Goal: Information Seeking & Learning: Learn about a topic

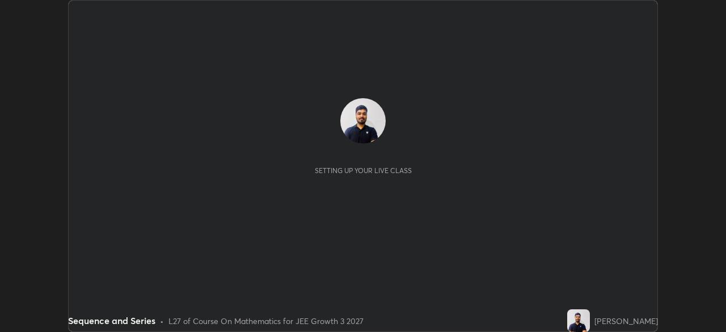
scroll to position [332, 726]
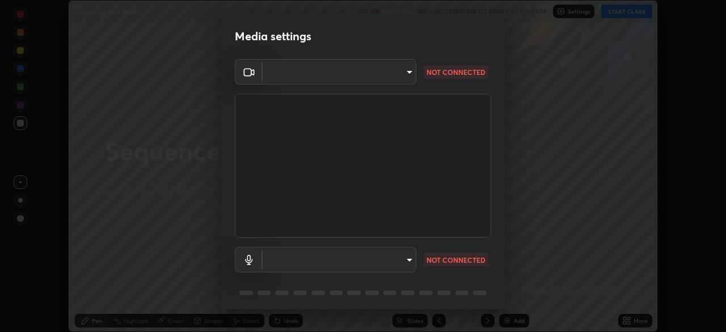
type input "049bc2282c07cc40841c2e772ce452ac1fb9cacf67fd871e64b4f66b53bbf363"
type input "communications"
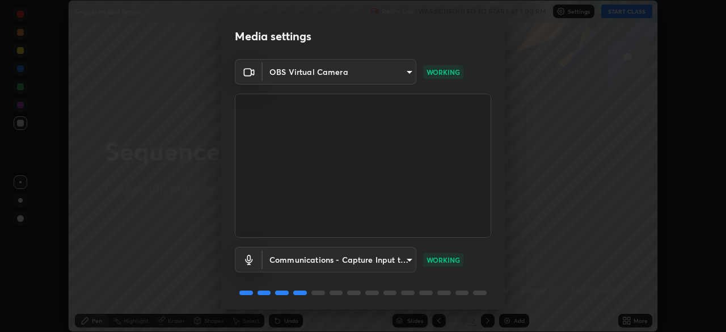
scroll to position [40, 0]
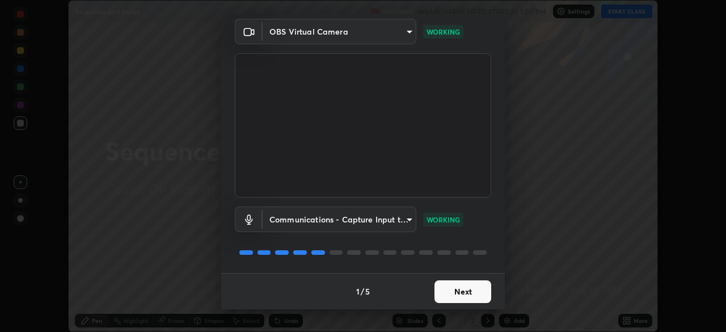
click at [445, 290] on button "Next" at bounding box center [463, 291] width 57 height 23
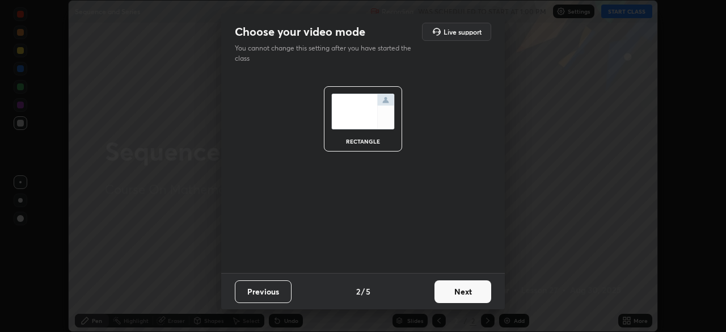
scroll to position [0, 0]
click at [454, 294] on button "Next" at bounding box center [463, 291] width 57 height 23
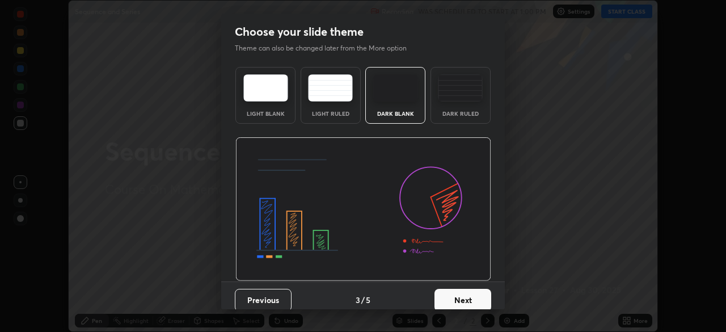
click at [459, 293] on button "Next" at bounding box center [463, 300] width 57 height 23
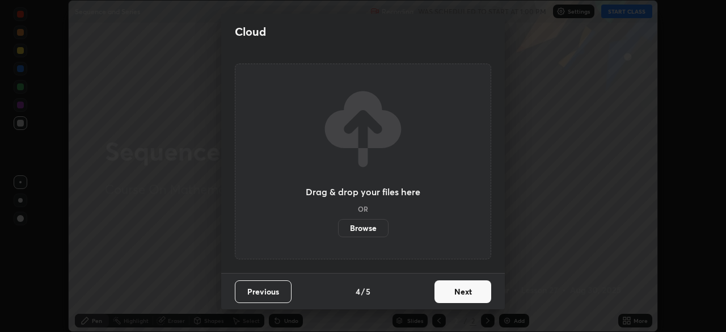
click at [467, 294] on button "Next" at bounding box center [463, 291] width 57 height 23
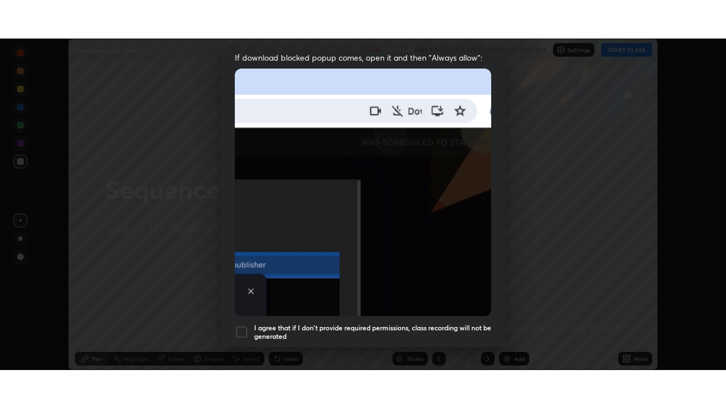
scroll to position [272, 0]
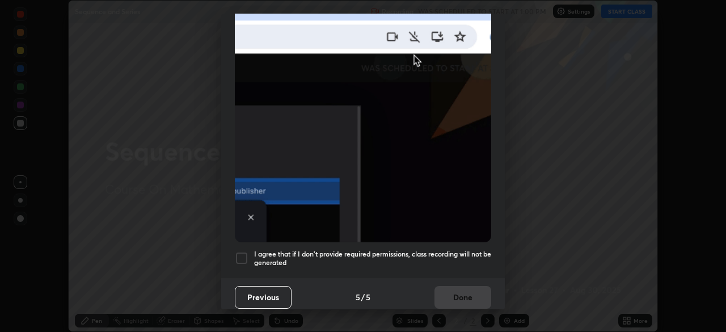
click at [435, 254] on h5 "I agree that if I don't provide required permissions, class recording will not …" at bounding box center [372, 259] width 237 height 18
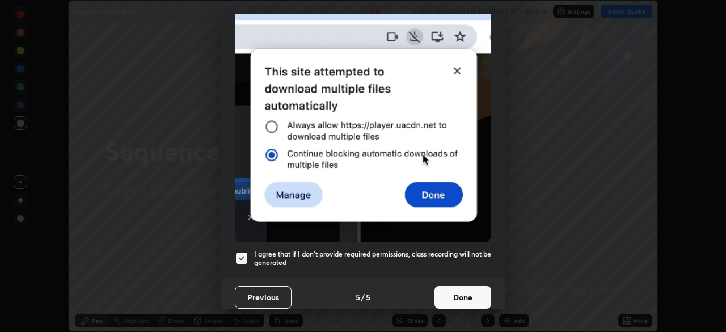
click at [455, 294] on button "Done" at bounding box center [463, 297] width 57 height 23
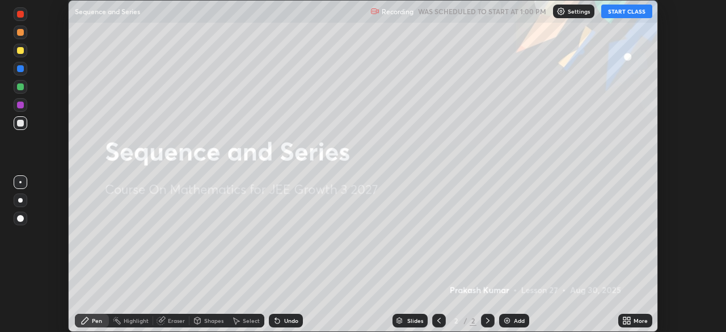
click at [612, 18] on button "START CLASS" at bounding box center [626, 12] width 51 height 14
click at [629, 322] on icon at bounding box center [628, 322] width 3 height 3
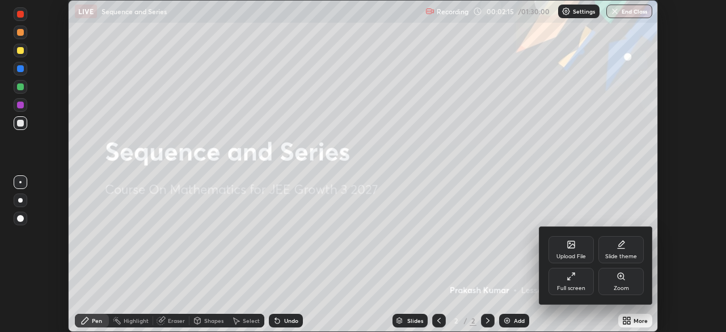
click at [579, 283] on div "Full screen" at bounding box center [571, 281] width 45 height 27
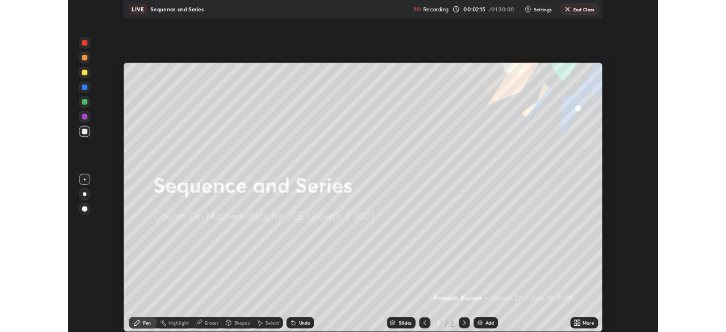
scroll to position [408, 726]
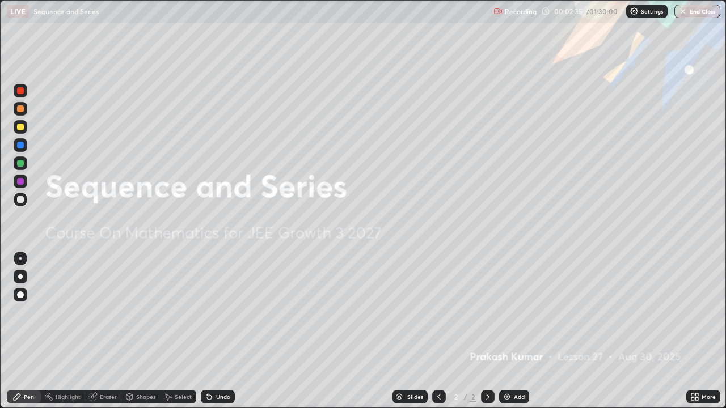
click at [506, 331] on img at bounding box center [507, 397] width 9 height 9
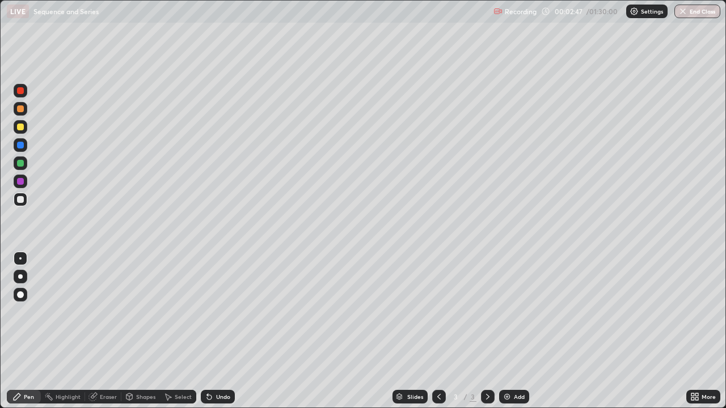
click at [21, 200] on div at bounding box center [20, 199] width 7 height 7
click at [218, 331] on div "Undo" at bounding box center [223, 397] width 14 height 6
click at [113, 331] on div "Eraser" at bounding box center [108, 397] width 17 height 6
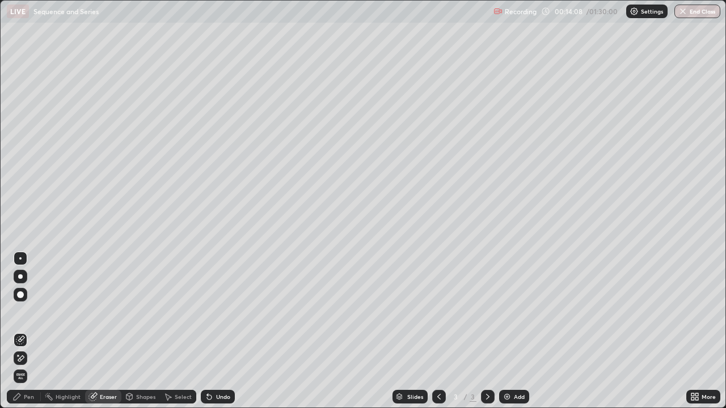
click at [22, 331] on div "Pen" at bounding box center [24, 397] width 34 height 14
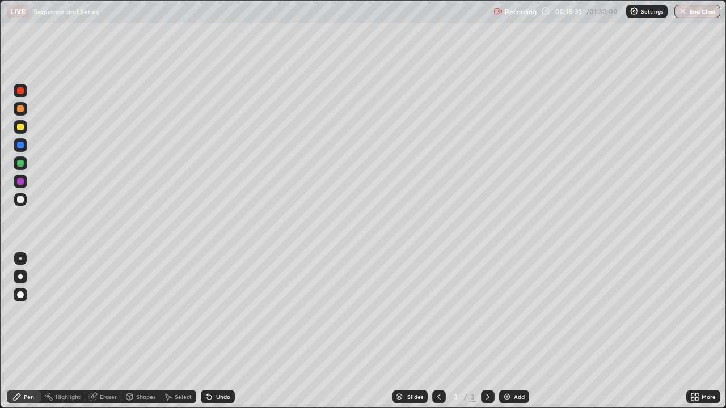
click at [514, 331] on div "Add" at bounding box center [519, 397] width 11 height 6
click at [16, 131] on div at bounding box center [21, 127] width 14 height 14
click at [21, 200] on div at bounding box center [20, 199] width 7 height 7
click at [22, 128] on div at bounding box center [20, 127] width 7 height 7
click at [26, 200] on div at bounding box center [21, 200] width 14 height 14
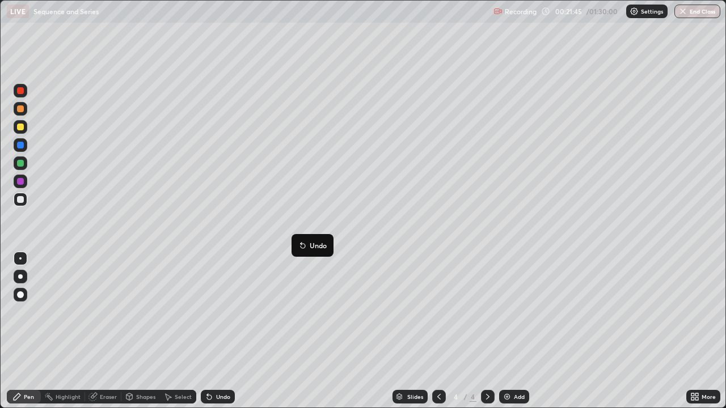
click at [22, 163] on div at bounding box center [20, 163] width 7 height 7
click at [21, 200] on div at bounding box center [20, 199] width 7 height 7
click at [216, 331] on div "Undo" at bounding box center [218, 397] width 34 height 14
click at [643, 331] on div "Slides 4 / 4 Add" at bounding box center [461, 397] width 452 height 23
click at [20, 109] on div at bounding box center [20, 109] width 7 height 7
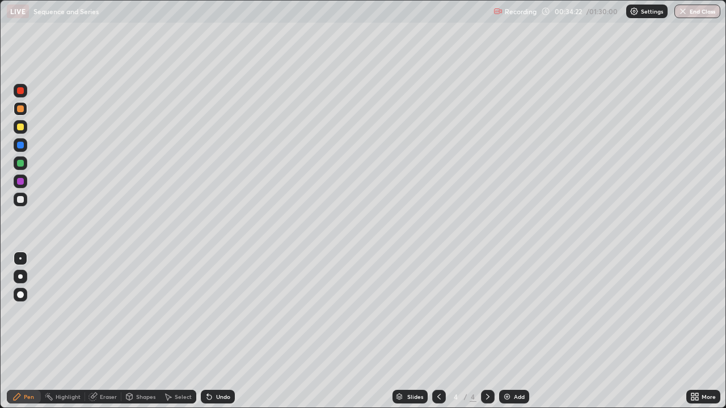
click at [22, 132] on div at bounding box center [21, 127] width 14 height 14
click at [178, 331] on div "Select" at bounding box center [183, 397] width 17 height 6
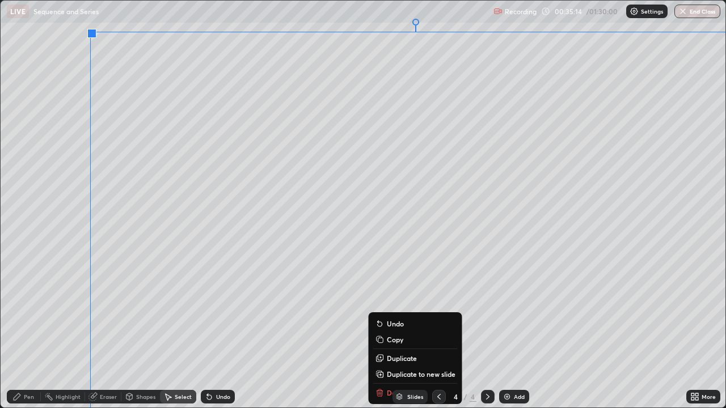
click at [227, 331] on div "Undo" at bounding box center [218, 397] width 34 height 14
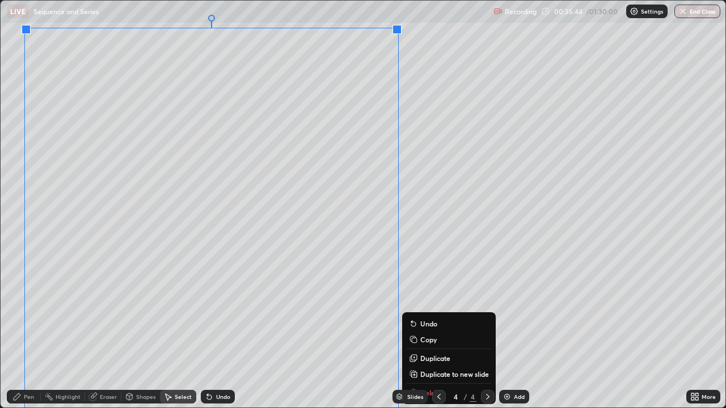
click at [441, 226] on div "0 ° Undo Copy Duplicate Duplicate to new slide Delete" at bounding box center [363, 204] width 725 height 407
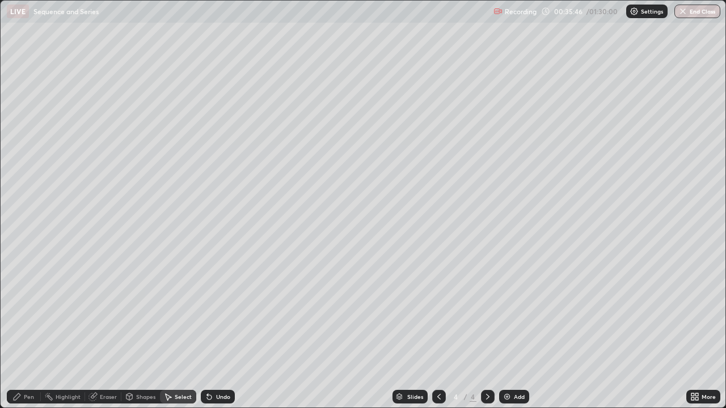
click at [146, 331] on div "Shapes" at bounding box center [145, 397] width 19 height 6
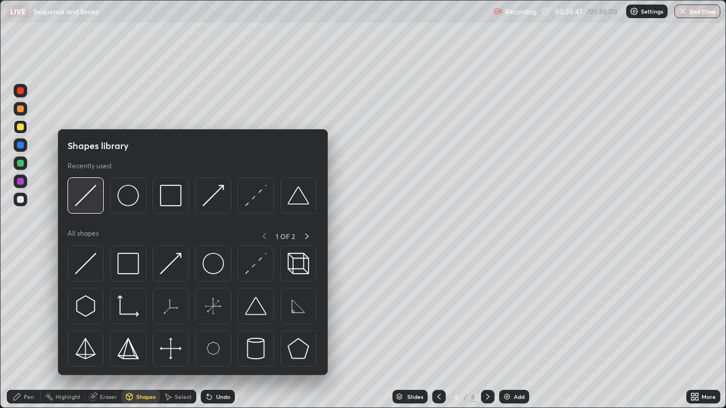
click at [89, 200] on img at bounding box center [86, 196] width 22 height 22
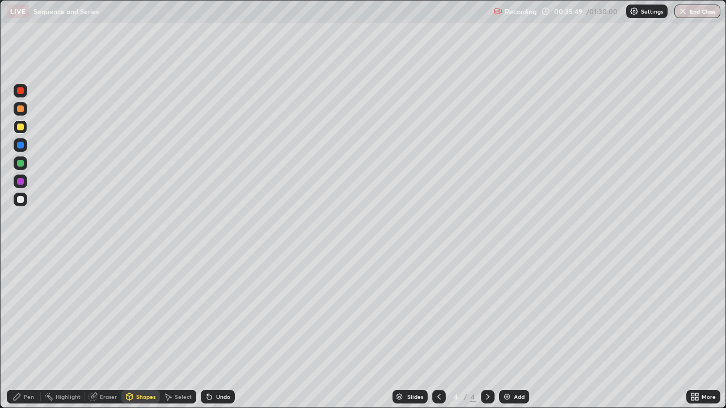
click at [28, 331] on div "Pen" at bounding box center [29, 397] width 10 height 6
click at [222, 331] on div "Undo" at bounding box center [223, 397] width 14 height 6
click at [220, 331] on div "Undo" at bounding box center [223, 397] width 14 height 6
click at [216, 331] on div "Undo" at bounding box center [223, 397] width 14 height 6
click at [220, 331] on div "Undo" at bounding box center [223, 397] width 14 height 6
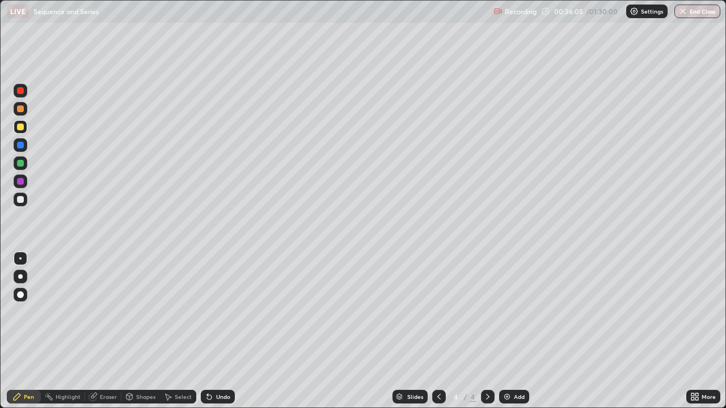
click at [213, 331] on div "Undo" at bounding box center [218, 397] width 34 height 14
click at [173, 331] on div "Select" at bounding box center [178, 397] width 36 height 14
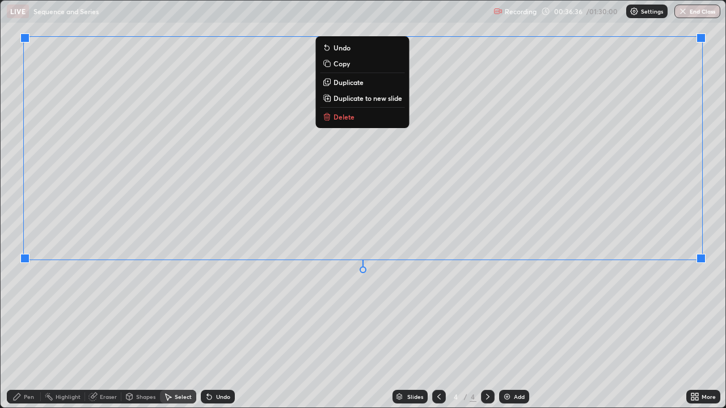
click at [30, 331] on div "Pen" at bounding box center [24, 397] width 34 height 14
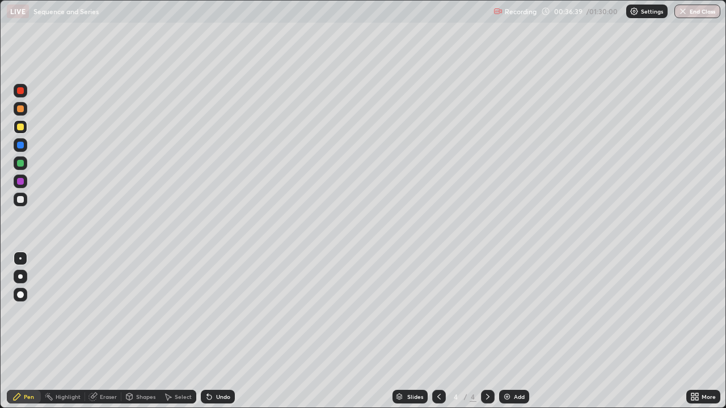
click at [174, 331] on div "Select" at bounding box center [178, 397] width 36 height 14
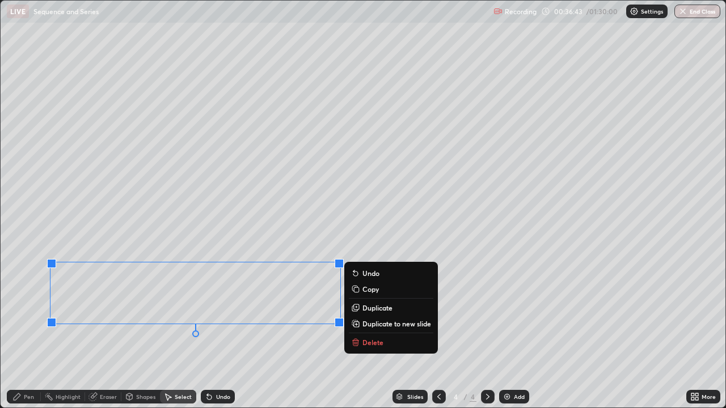
click at [103, 331] on div "Eraser" at bounding box center [108, 397] width 17 height 6
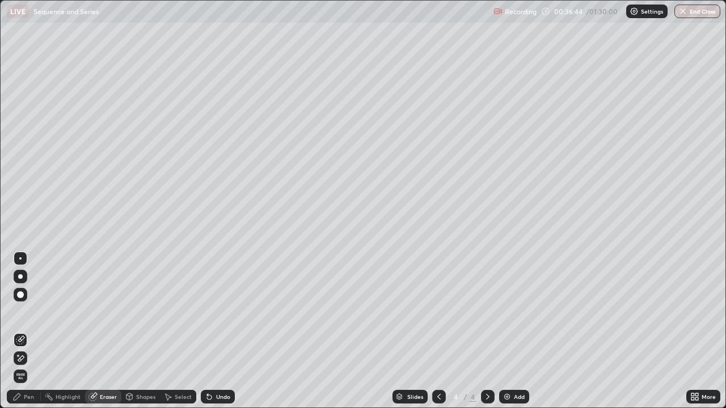
click at [20, 331] on icon at bounding box center [20, 359] width 9 height 10
click at [24, 331] on div "Pen" at bounding box center [29, 397] width 10 height 6
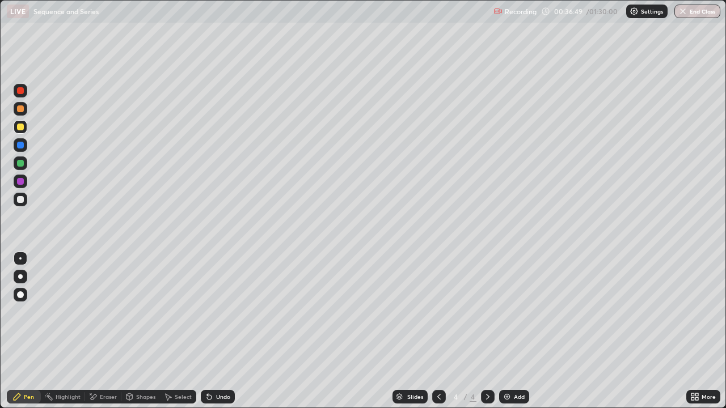
click at [178, 331] on div "Select" at bounding box center [183, 397] width 17 height 6
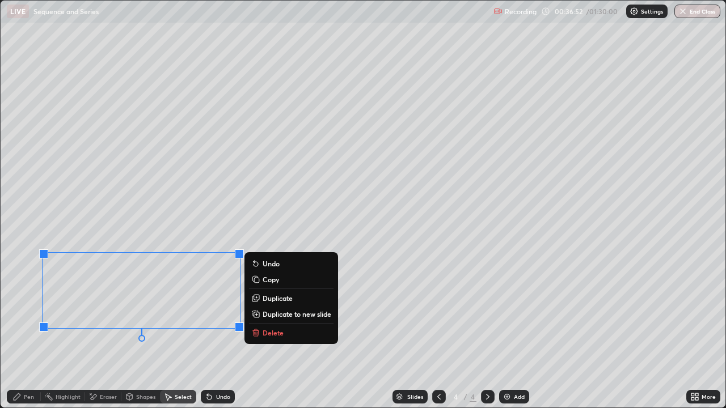
click at [62, 331] on div "Highlight" at bounding box center [68, 397] width 25 height 6
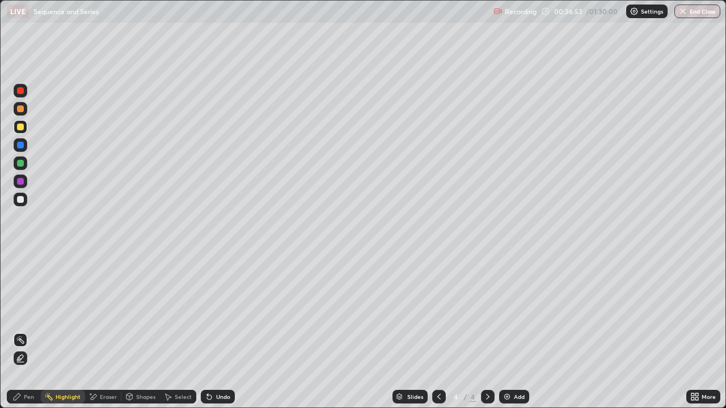
click at [108, 331] on div "Eraser" at bounding box center [108, 397] width 17 height 6
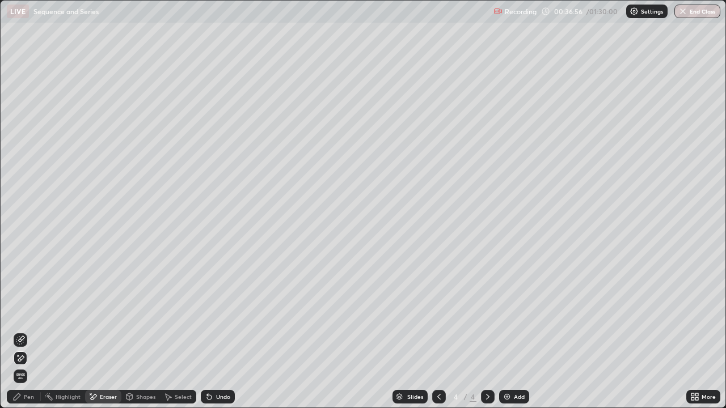
click at [34, 331] on div "Pen" at bounding box center [24, 397] width 34 height 14
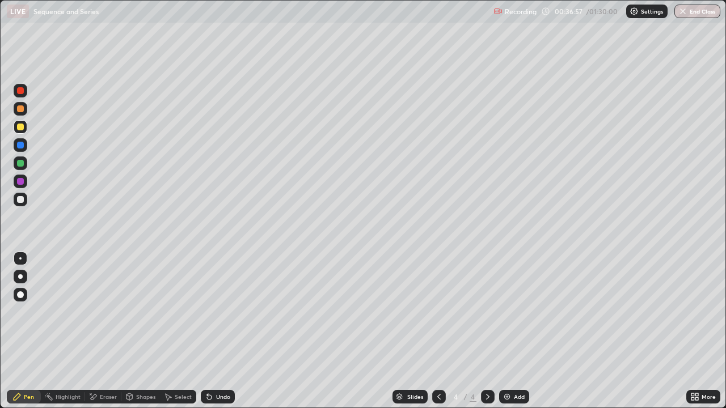
click at [23, 198] on div at bounding box center [20, 199] width 7 height 7
click at [21, 109] on div at bounding box center [20, 109] width 7 height 7
click at [514, 331] on div "Add" at bounding box center [514, 397] width 30 height 14
click at [24, 204] on div at bounding box center [21, 200] width 14 height 14
click at [218, 331] on div "Undo" at bounding box center [218, 397] width 34 height 14
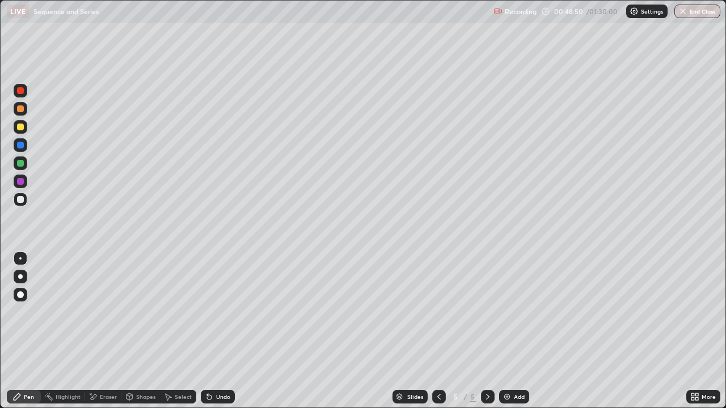
click at [21, 126] on div at bounding box center [20, 127] width 7 height 7
click at [98, 331] on div "Eraser" at bounding box center [103, 397] width 36 height 14
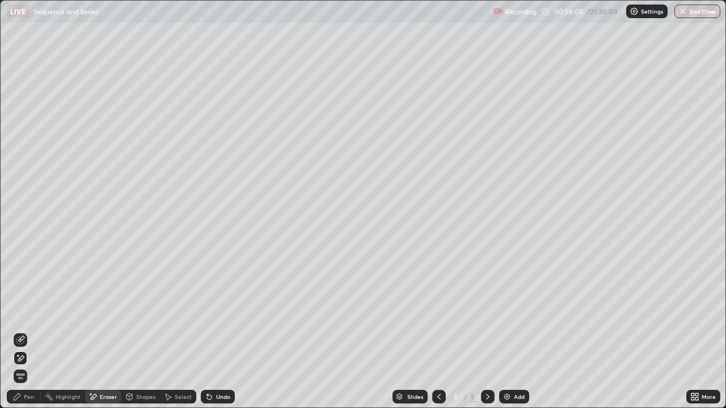
click at [23, 331] on div "Pen" at bounding box center [24, 397] width 34 height 14
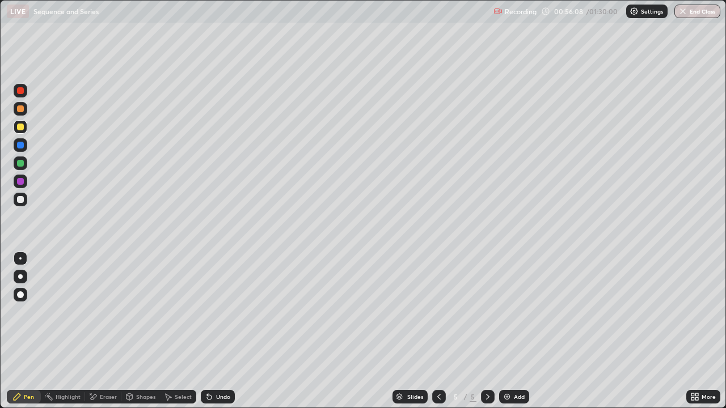
click at [21, 196] on div at bounding box center [20, 199] width 7 height 7
click at [102, 331] on div "Eraser" at bounding box center [108, 397] width 17 height 6
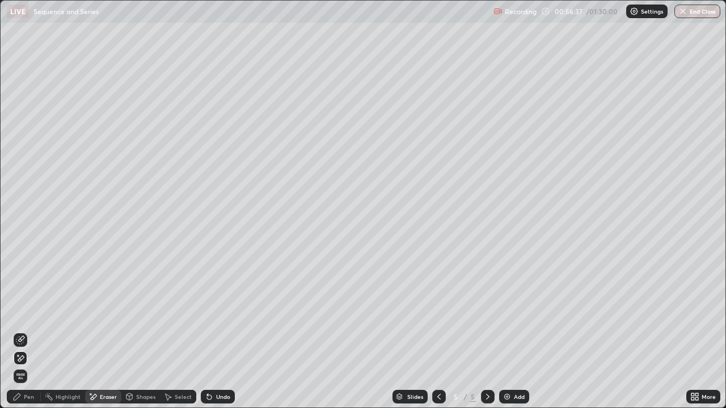
click at [20, 331] on icon at bounding box center [16, 397] width 9 height 9
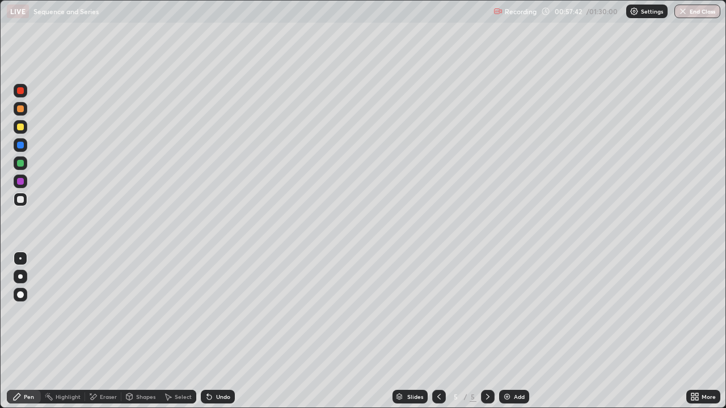
click at [100, 331] on div "Eraser" at bounding box center [108, 397] width 17 height 6
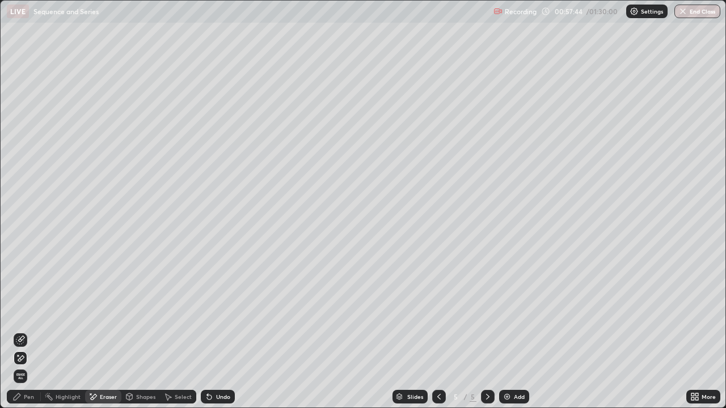
click at [24, 331] on div "Pen" at bounding box center [29, 397] width 10 height 6
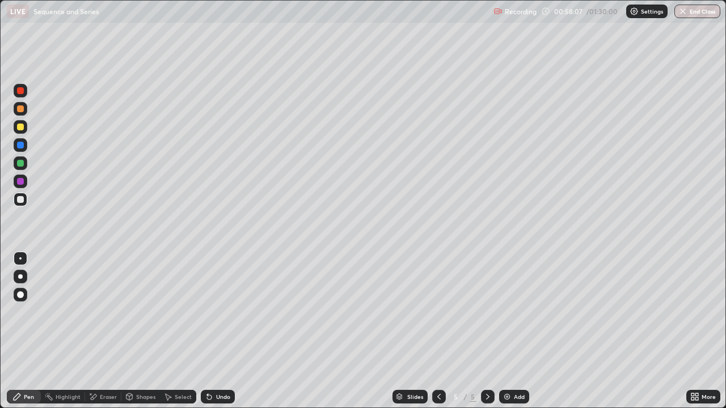
click at [214, 331] on div "Undo" at bounding box center [218, 397] width 34 height 14
click at [19, 107] on div at bounding box center [20, 109] width 7 height 7
click at [216, 331] on div "Undo" at bounding box center [223, 397] width 14 height 6
click at [512, 331] on div "Add" at bounding box center [514, 397] width 30 height 14
click at [22, 200] on div at bounding box center [20, 199] width 7 height 7
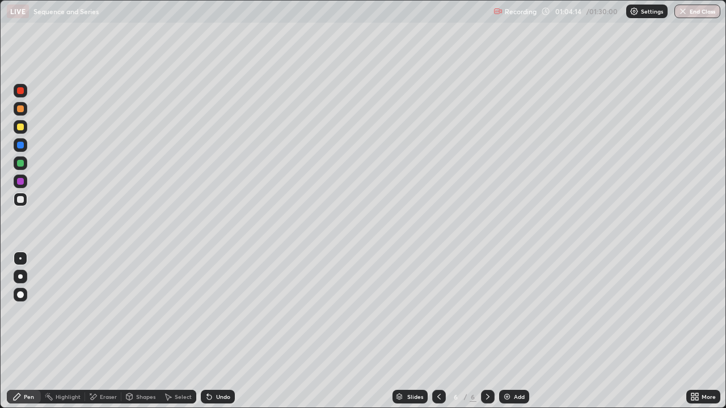
click at [224, 331] on div "Undo" at bounding box center [218, 397] width 34 height 14
click at [27, 162] on div at bounding box center [21, 164] width 14 height 14
click at [218, 331] on div "Undo" at bounding box center [223, 397] width 14 height 6
click at [23, 125] on div at bounding box center [20, 127] width 7 height 7
click at [507, 331] on img at bounding box center [507, 397] width 9 height 9
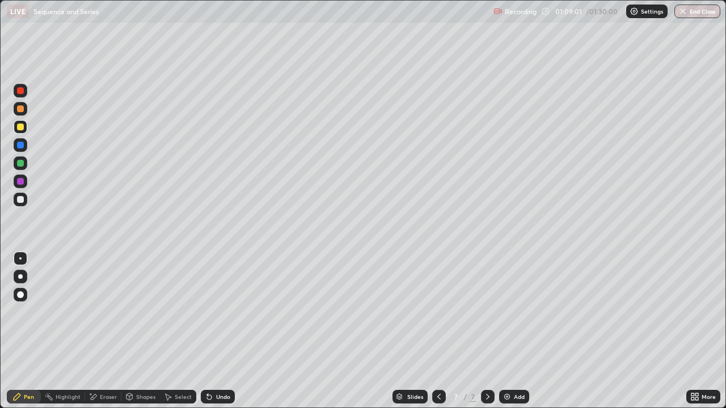
click at [26, 203] on div at bounding box center [21, 200] width 14 height 14
click at [439, 331] on icon at bounding box center [439, 397] width 9 height 9
click at [487, 331] on icon at bounding box center [487, 397] width 9 height 9
click at [102, 331] on div "Eraser" at bounding box center [108, 397] width 17 height 6
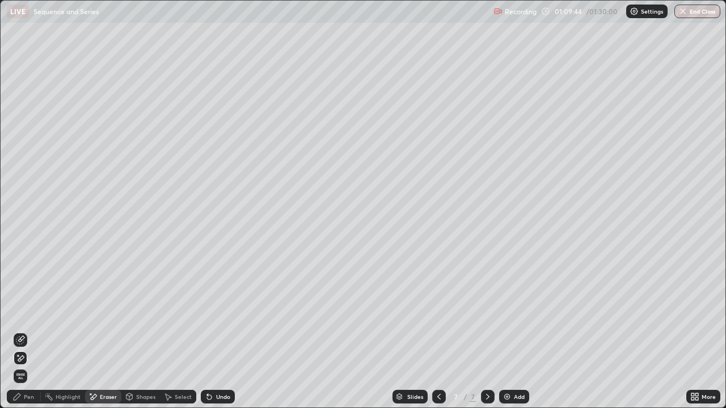
click at [23, 331] on div "Pen" at bounding box center [24, 397] width 34 height 14
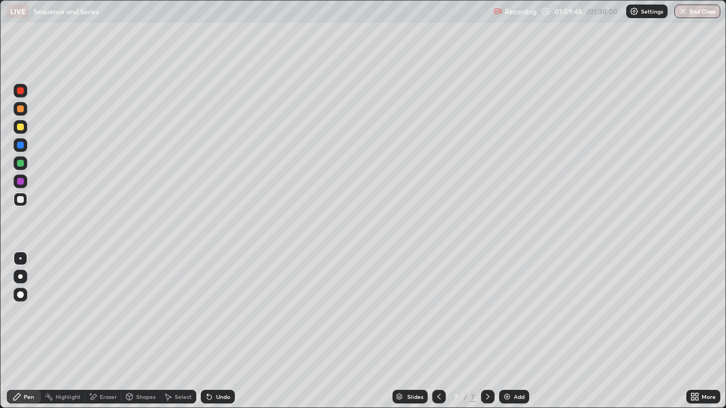
click at [112, 331] on div "Eraser" at bounding box center [103, 397] width 36 height 14
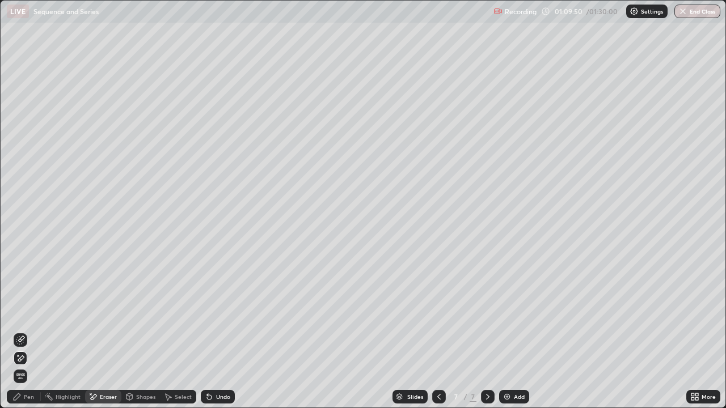
click at [25, 331] on div "Pen" at bounding box center [29, 397] width 10 height 6
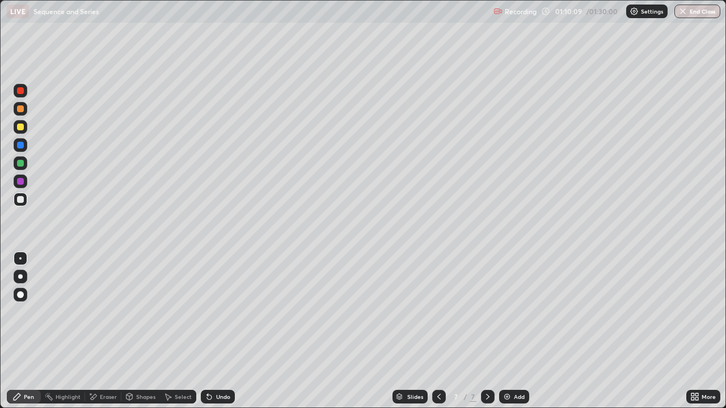
click at [27, 200] on div at bounding box center [21, 200] width 14 height 14
click at [23, 164] on div at bounding box center [20, 163] width 7 height 7
click at [109, 331] on div "Eraser" at bounding box center [108, 397] width 17 height 6
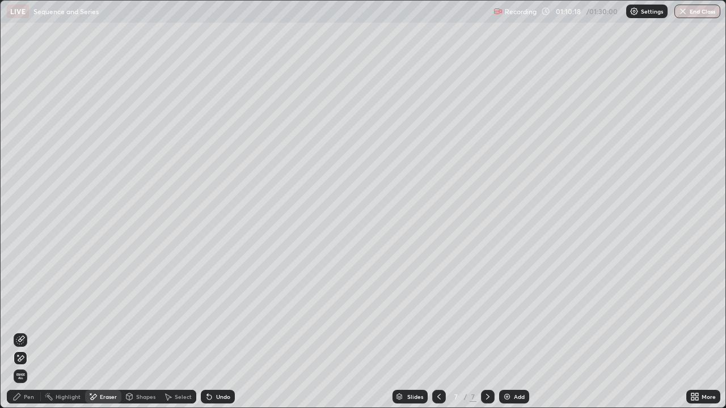
click at [28, 331] on div "Pen" at bounding box center [29, 397] width 10 height 6
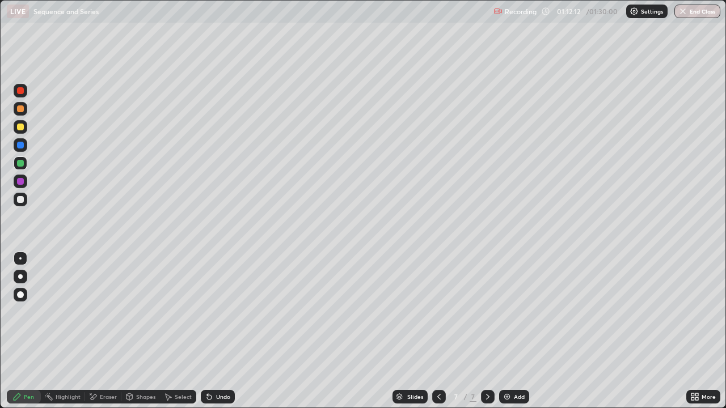
click at [444, 331] on div at bounding box center [439, 397] width 14 height 14
click at [484, 331] on div at bounding box center [488, 397] width 14 height 14
click at [709, 331] on div "More" at bounding box center [709, 397] width 14 height 6
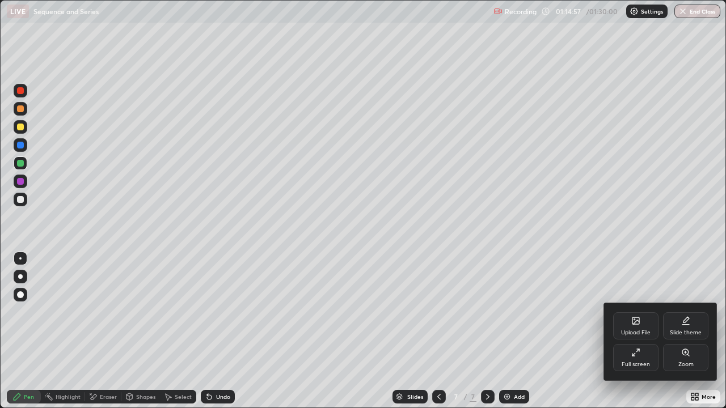
click at [635, 331] on div "Full screen" at bounding box center [635, 357] width 45 height 27
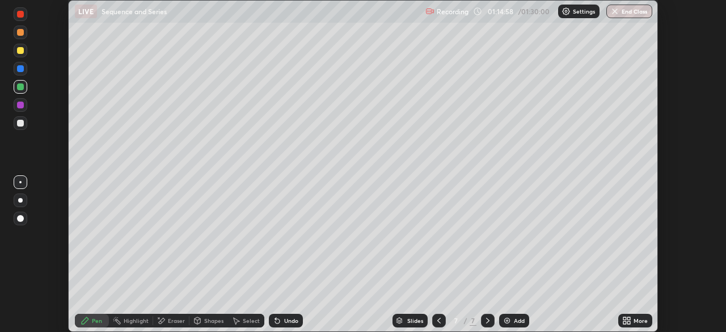
scroll to position [56400, 56005]
click at [631, 12] on button "End Class" at bounding box center [629, 12] width 46 height 14
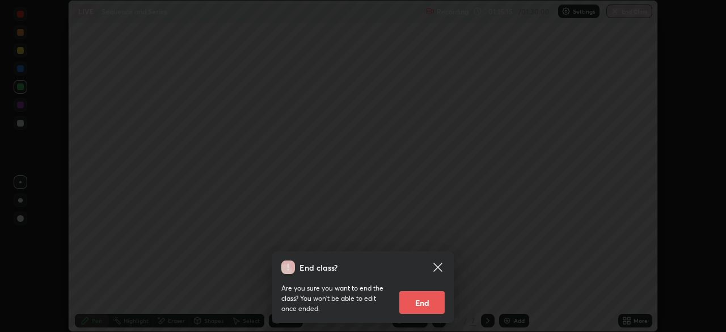
click at [420, 307] on button "End" at bounding box center [421, 302] width 45 height 23
